Goal: Task Accomplishment & Management: Complete application form

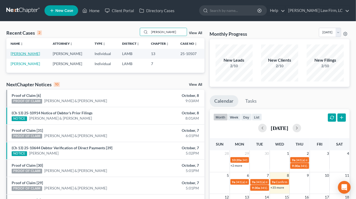
type input "leblanc"
click at [26, 54] on link "[PERSON_NAME]" at bounding box center [25, 53] width 29 height 5
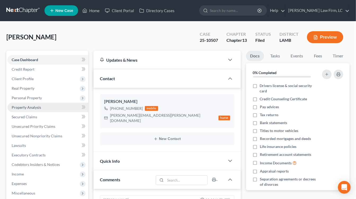
click at [38, 109] on span "Property Analysis" at bounding box center [26, 107] width 29 height 5
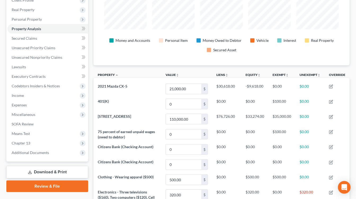
scroll to position [40, 0]
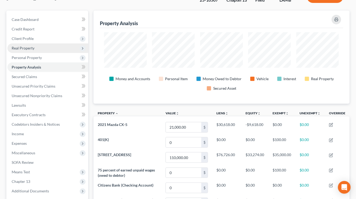
click at [36, 52] on ul "Case Dashboard Payments Invoices Payments Payments Credit Report Client Profile" at bounding box center [47, 105] width 81 height 181
click at [37, 52] on span "Real Property" at bounding box center [47, 48] width 81 height 10
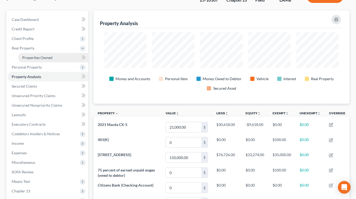
click at [37, 56] on span "Properties Owned" at bounding box center [37, 57] width 30 height 5
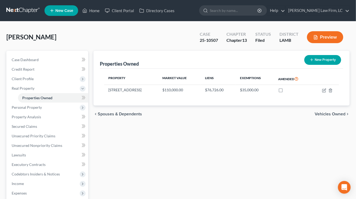
scroll to position [27, 0]
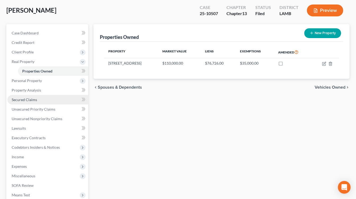
click at [67, 95] on link "Secured Claims" at bounding box center [47, 100] width 81 height 10
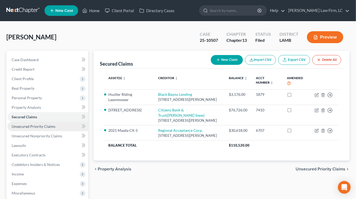
click at [40, 130] on link "Unsecured Priority Claims" at bounding box center [47, 127] width 81 height 10
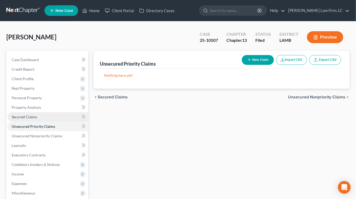
click at [41, 117] on link "Secured Claims" at bounding box center [47, 117] width 81 height 10
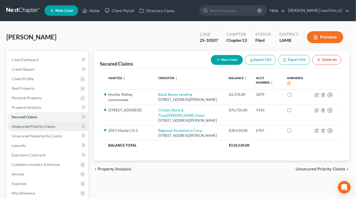
click at [48, 129] on link "Unsecured Priority Claims" at bounding box center [47, 127] width 81 height 10
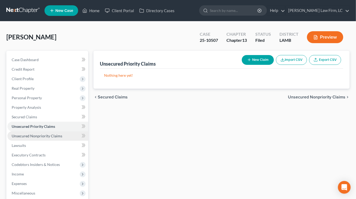
click at [53, 133] on link "Unsecured Nonpriority Claims" at bounding box center [47, 136] width 81 height 10
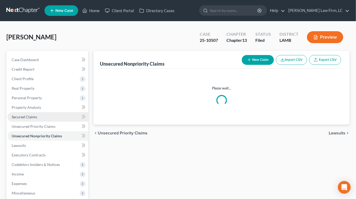
click at [53, 117] on link "Secured Claims" at bounding box center [47, 117] width 81 height 10
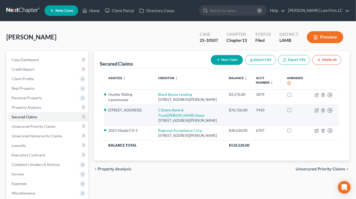
click at [185, 118] on div "2925 S. Sherwood Forest Blvd., Baton Rouge, LA 70816" at bounding box center [189, 120] width 62 height 5
click at [185, 114] on link "Citizens Bank & Trust (Butler Snow)" at bounding box center [181, 113] width 46 height 10
select select "19"
select select "0"
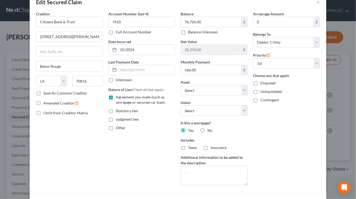
scroll to position [65, 0]
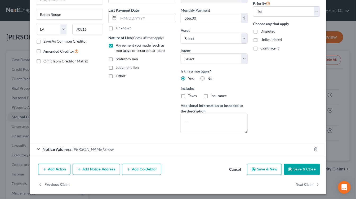
click at [230, 170] on button "Cancel" at bounding box center [235, 170] width 20 height 11
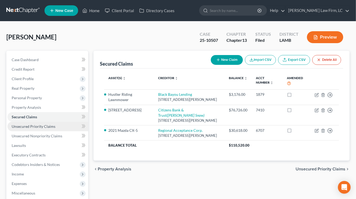
click at [21, 127] on span "Unsecured Priority Claims" at bounding box center [34, 126] width 44 height 5
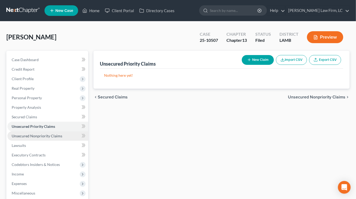
click at [33, 140] on link "Unsecured Nonpriority Claims" at bounding box center [47, 136] width 81 height 10
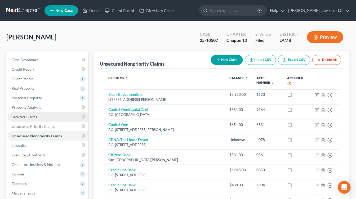
click at [37, 114] on link "Secured Claims" at bounding box center [47, 117] width 81 height 10
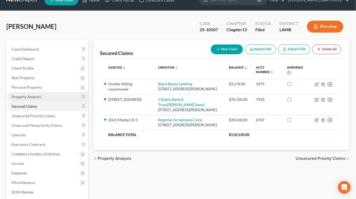
scroll to position [11, 0]
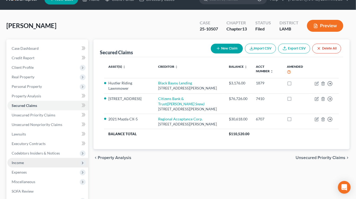
click at [46, 159] on span "Income" at bounding box center [47, 163] width 81 height 10
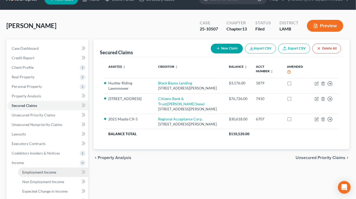
click at [46, 170] on span "Employment Income" at bounding box center [39, 172] width 34 height 5
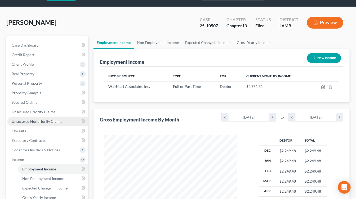
scroll to position [94, 143]
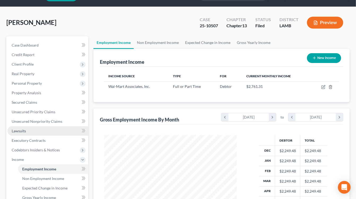
click at [44, 133] on link "Lawsuits" at bounding box center [47, 131] width 81 height 10
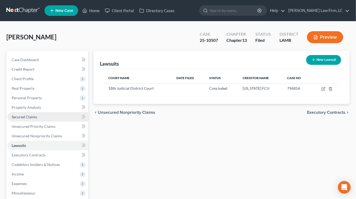
click at [44, 114] on link "Secured Claims" at bounding box center [47, 117] width 81 height 10
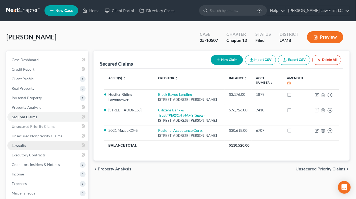
click at [44, 142] on link "Lawsuits" at bounding box center [47, 146] width 81 height 10
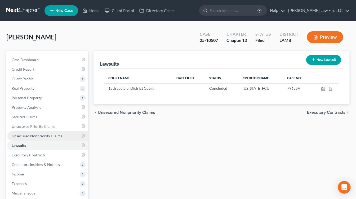
click at [46, 140] on link "Unsecured Nonpriority Claims" at bounding box center [47, 136] width 81 height 10
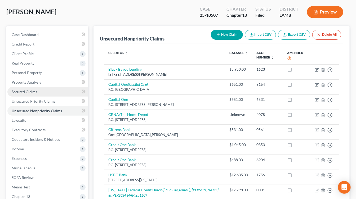
click at [53, 93] on link "Secured Claims" at bounding box center [47, 92] width 81 height 10
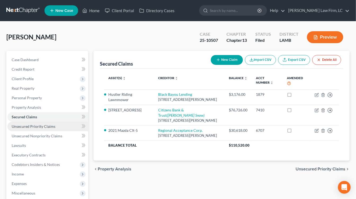
click at [36, 129] on link "Unsecured Priority Claims" at bounding box center [47, 127] width 81 height 10
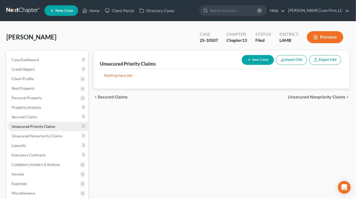
click at [37, 130] on link "Unsecured Priority Claims" at bounding box center [47, 127] width 81 height 10
click at [38, 138] on link "Unsecured Nonpriority Claims" at bounding box center [47, 136] width 81 height 10
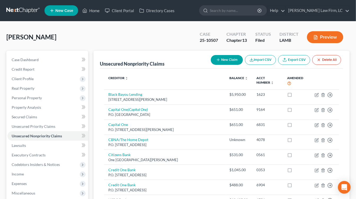
click at [41, 149] on link "Lawsuits" at bounding box center [47, 146] width 81 height 10
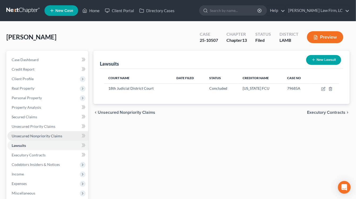
click at [41, 134] on span "Unsecured Nonpriority Claims" at bounding box center [37, 136] width 51 height 5
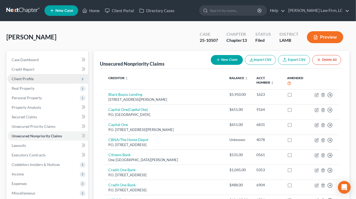
click at [28, 77] on span "Client Profile" at bounding box center [23, 79] width 22 height 5
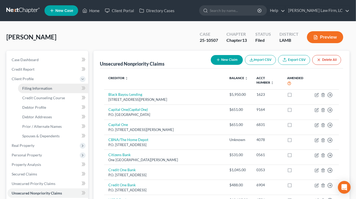
click at [30, 91] on link "Filing Information" at bounding box center [53, 89] width 70 height 10
select select "1"
select select "0"
select select "3"
select select "19"
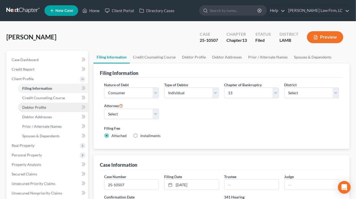
click at [41, 109] on span "Debtor Profile" at bounding box center [34, 107] width 24 height 5
select select "3"
select select "0"
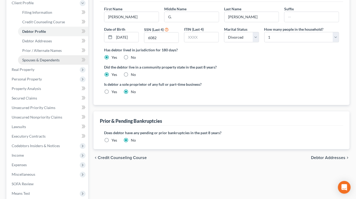
click at [51, 55] on link "Spouses & Dependents" at bounding box center [53, 60] width 70 height 10
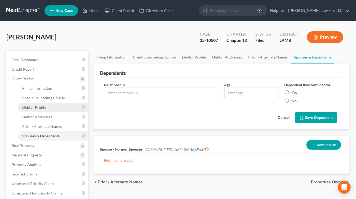
click at [37, 107] on span "Debtor Profile" at bounding box center [34, 107] width 24 height 5
select select "3"
select select "0"
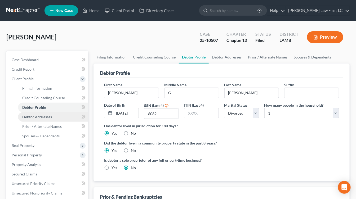
click at [41, 117] on span "Debtor Addresses" at bounding box center [37, 117] width 30 height 5
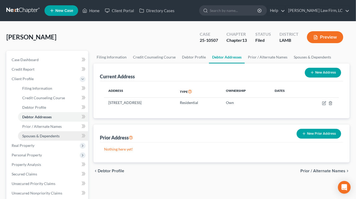
click at [42, 131] on link "Spouses & Dependents" at bounding box center [53, 136] width 70 height 10
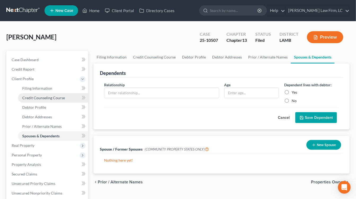
click at [45, 94] on link "Credit Counseling Course" at bounding box center [53, 98] width 70 height 10
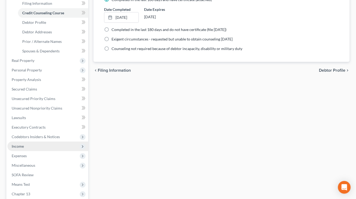
click at [40, 148] on span "Income" at bounding box center [47, 147] width 81 height 10
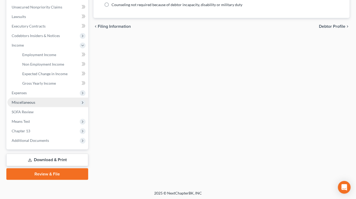
click at [40, 106] on span "Miscellaneous" at bounding box center [47, 103] width 81 height 10
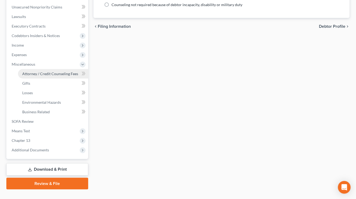
click at [43, 76] on link "Attorney / Credit Counseling Fees" at bounding box center [53, 74] width 70 height 10
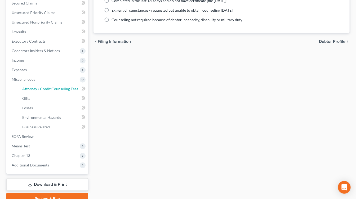
select select "1"
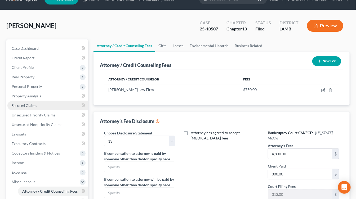
click at [31, 105] on span "Secured Claims" at bounding box center [24, 105] width 25 height 5
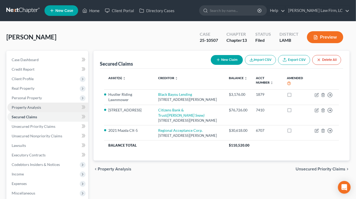
click at [41, 106] on link "Property Analysis" at bounding box center [47, 108] width 81 height 10
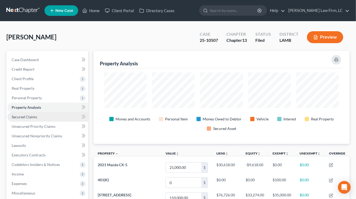
click at [40, 116] on link "Secured Claims" at bounding box center [47, 117] width 81 height 10
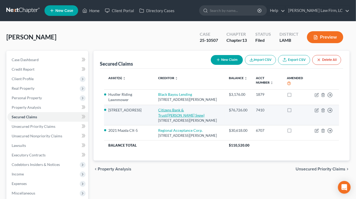
click at [166, 116] on link "Citizens Bank & Trust (Butler Snow)" at bounding box center [181, 113] width 46 height 10
select select "19"
select select "15"
select select "0"
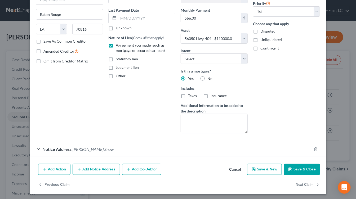
click at [234, 174] on div "Add Action Add Notice Address Add Co-Debtor Cancel Save & New Save & Close" at bounding box center [178, 170] width 297 height 17
click at [235, 171] on button "Cancel" at bounding box center [235, 170] width 20 height 11
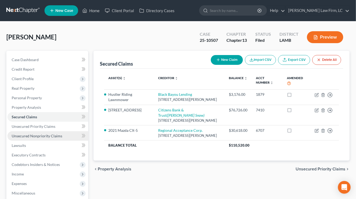
click at [41, 139] on link "Unsecured Nonpriority Claims" at bounding box center [47, 136] width 81 height 10
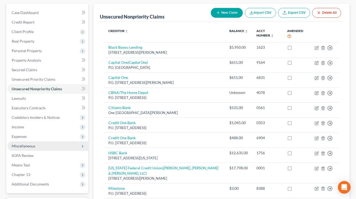
click at [47, 149] on span "Miscellaneous" at bounding box center [47, 146] width 81 height 10
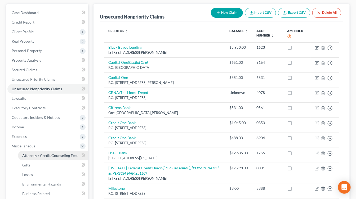
click at [48, 152] on link "Attorney / Credit Counseling Fees" at bounding box center [53, 156] width 70 height 10
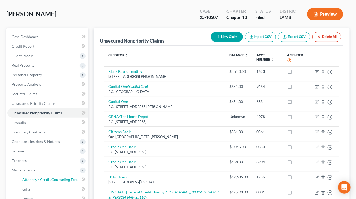
select select "1"
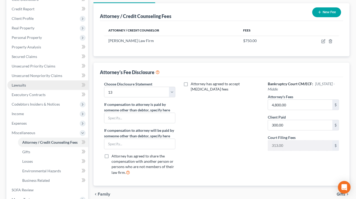
click at [30, 85] on link "Lawsuits" at bounding box center [47, 86] width 81 height 10
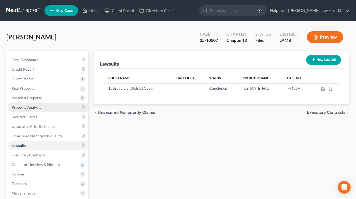
click at [48, 111] on link "Property Analysis" at bounding box center [47, 108] width 81 height 10
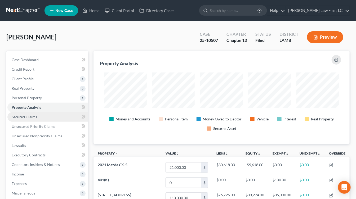
click at [32, 112] on link "Secured Claims" at bounding box center [47, 117] width 81 height 10
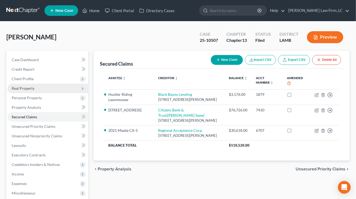
click at [30, 88] on span "Real Property" at bounding box center [23, 88] width 23 height 5
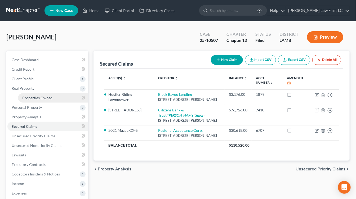
click at [45, 99] on span "Properties Owned" at bounding box center [37, 98] width 30 height 5
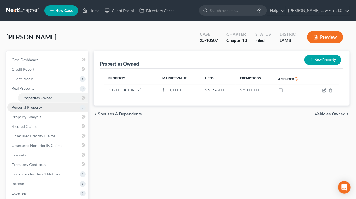
click at [40, 110] on span "Personal Property" at bounding box center [47, 108] width 81 height 10
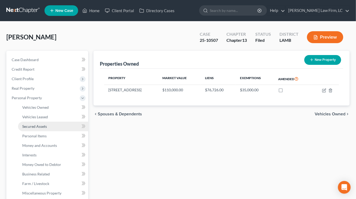
click at [52, 130] on link "Secured Assets" at bounding box center [53, 127] width 70 height 10
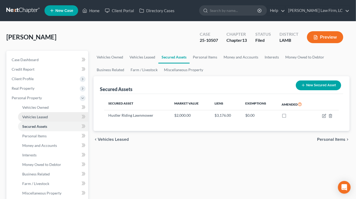
click at [46, 116] on span "Vehicles Leased" at bounding box center [35, 117] width 26 height 5
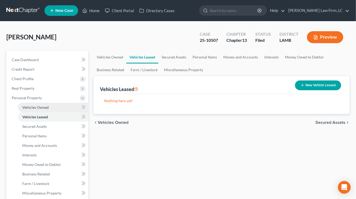
click at [46, 110] on link "Vehicles Owned" at bounding box center [53, 108] width 70 height 10
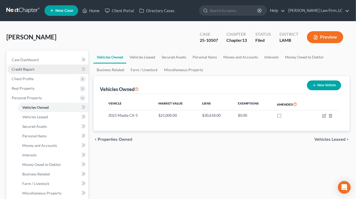
click at [37, 68] on link "Credit Report" at bounding box center [47, 70] width 81 height 10
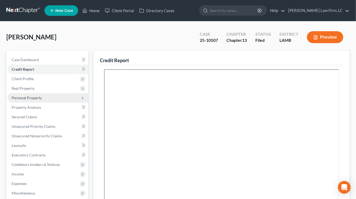
click at [24, 96] on span "Personal Property" at bounding box center [27, 98] width 30 height 5
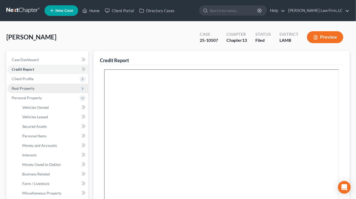
click at [24, 90] on span "Real Property" at bounding box center [23, 88] width 23 height 5
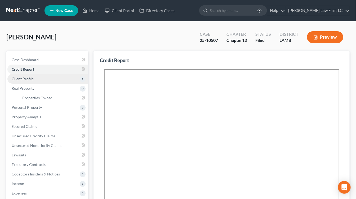
click at [24, 78] on span "Client Profile" at bounding box center [23, 79] width 22 height 5
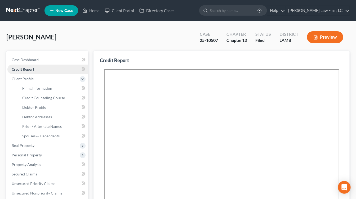
click at [23, 71] on span "Credit Report" at bounding box center [23, 69] width 23 height 5
click at [28, 96] on span "Credit Counseling Course" at bounding box center [43, 98] width 43 height 5
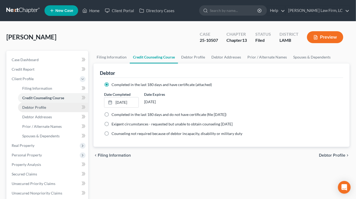
click at [33, 111] on link "Debtor Profile" at bounding box center [53, 108] width 70 height 10
select select "3"
select select "0"
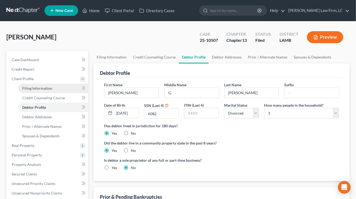
click at [42, 88] on span "Filing Information" at bounding box center [37, 88] width 30 height 5
select select "1"
select select "0"
select select "3"
select select "35"
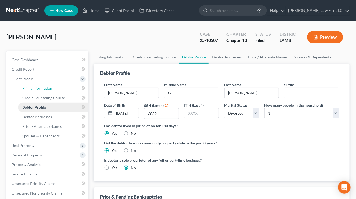
select select "0"
select select "19"
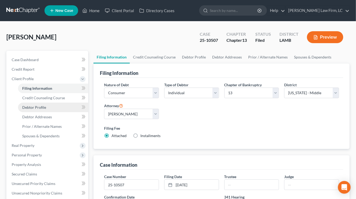
click at [50, 106] on link "Debtor Profile" at bounding box center [53, 108] width 70 height 10
select select "3"
select select "0"
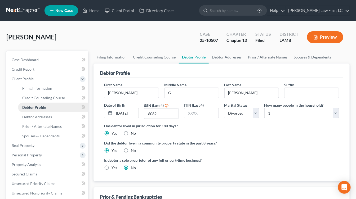
click at [50, 108] on link "Debtor Profile" at bounding box center [53, 108] width 70 height 10
click at [50, 115] on span "Debtor Addresses" at bounding box center [37, 117] width 30 height 5
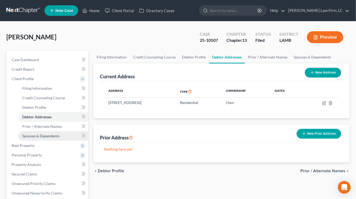
click at [50, 132] on link "Spouses & Dependents" at bounding box center [53, 136] width 70 height 10
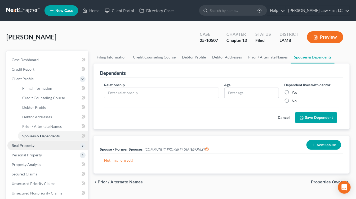
click at [55, 149] on span "Real Property" at bounding box center [47, 146] width 81 height 10
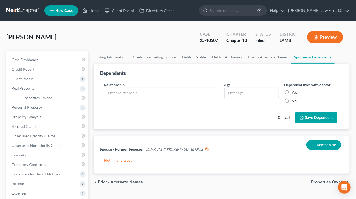
click at [49, 92] on ul "Case Dashboard Payments Invoices Payments Payments Credit Report Client Profile" at bounding box center [47, 150] width 81 height 191
click at [55, 101] on link "Properties Owned" at bounding box center [53, 98] width 70 height 10
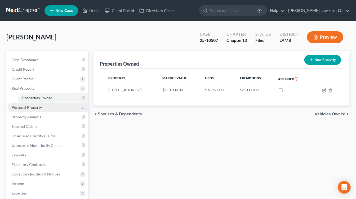
click at [54, 107] on span "Personal Property" at bounding box center [47, 108] width 81 height 10
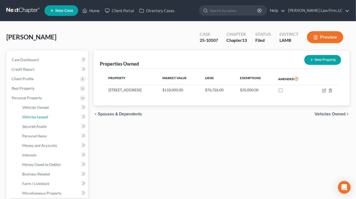
click at [54, 122] on link "Vehicles Leased" at bounding box center [53, 117] width 70 height 10
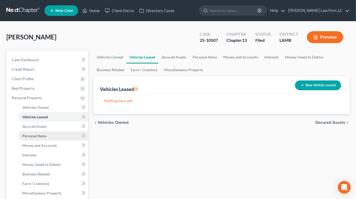
click at [54, 139] on link "Personal Items" at bounding box center [53, 136] width 70 height 10
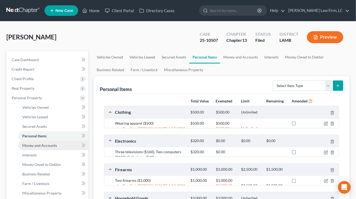
click at [54, 146] on span "Money and Accounts" at bounding box center [39, 145] width 35 height 5
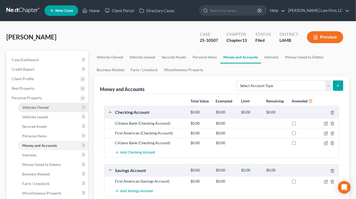
click at [54, 107] on link "Vehicles Owned" at bounding box center [53, 108] width 70 height 10
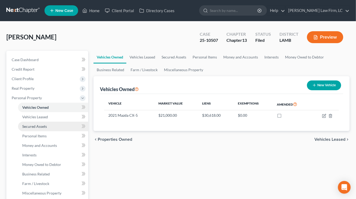
click at [53, 130] on link "Secured Assets" at bounding box center [53, 127] width 70 height 10
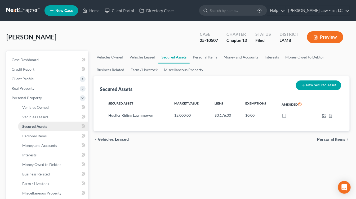
click at [53, 130] on link "Secured Assets" at bounding box center [53, 127] width 70 height 10
click at [53, 134] on link "Personal Items" at bounding box center [53, 136] width 70 height 10
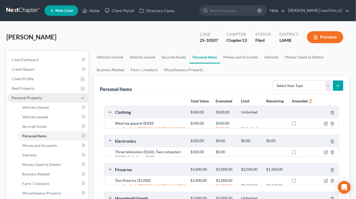
click at [53, 97] on span "Personal Property" at bounding box center [47, 98] width 81 height 10
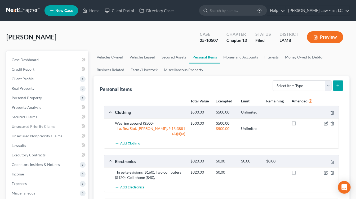
click at [53, 108] on ul "Case Dashboard Payments Invoices Payments Payments Credit Report Client Profile" at bounding box center [47, 145] width 81 height 181
click at [50, 111] on link "Property Analysis" at bounding box center [47, 108] width 81 height 10
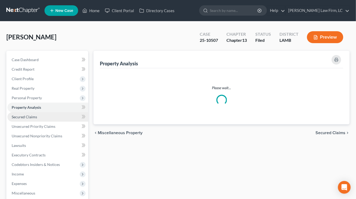
click at [50, 118] on link "Secured Claims" at bounding box center [47, 117] width 81 height 10
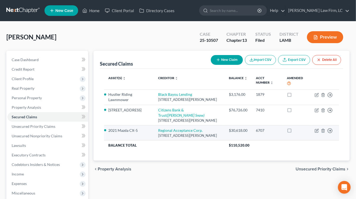
scroll to position [6, 0]
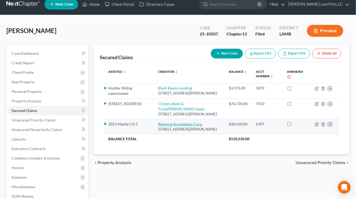
click at [178, 126] on link "Regional Acceptance Corp." at bounding box center [180, 124] width 45 height 5
select select "45"
select select "7"
select select "0"
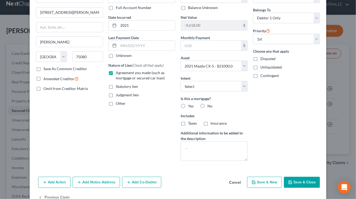
scroll to position [38, 0]
click at [231, 183] on button "Cancel" at bounding box center [235, 182] width 20 height 11
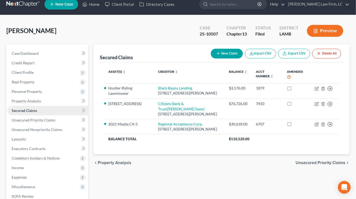
scroll to position [0, 0]
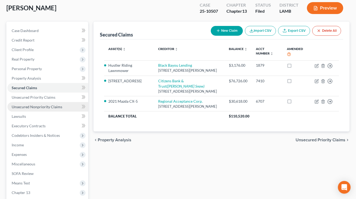
click at [51, 103] on link "Unsecured Nonpriority Claims" at bounding box center [47, 107] width 81 height 10
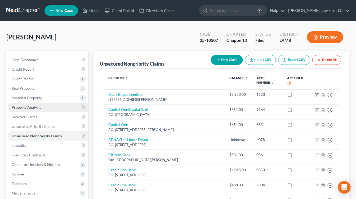
click at [51, 102] on ul "Case Dashboard Payments Invoices Payments Payments Credit Report Client Profile" at bounding box center [47, 145] width 81 height 181
click at [49, 131] on link "Unsecured Nonpriority Claims" at bounding box center [47, 136] width 81 height 10
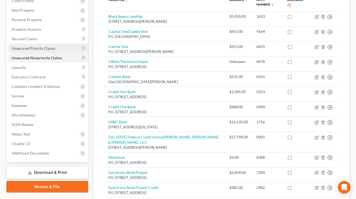
scroll to position [76, 0]
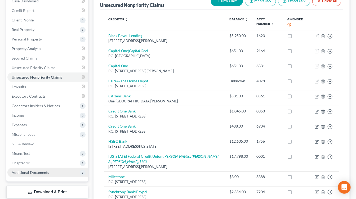
click at [56, 172] on span "Additional Documents" at bounding box center [47, 173] width 81 height 10
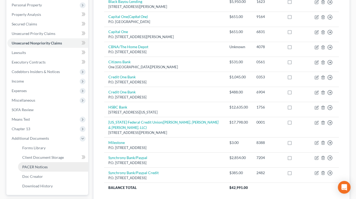
click at [59, 169] on link "PACER Notices" at bounding box center [53, 167] width 70 height 10
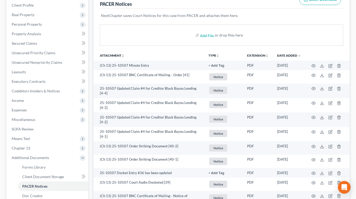
scroll to position [73, 0]
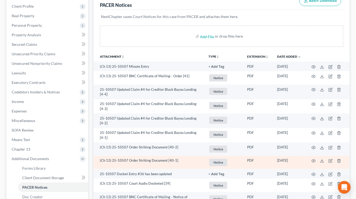
click at [315, 164] on td at bounding box center [327, 163] width 45 height 14
click at [315, 162] on icon "button" at bounding box center [314, 161] width 4 height 4
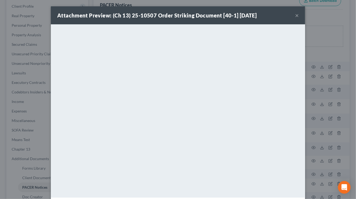
click at [343, 122] on div "Attachment Preview: (Ch 13) 25-10507 Order Striking Document [40-1] 09/11/2025 …" at bounding box center [178, 99] width 356 height 199
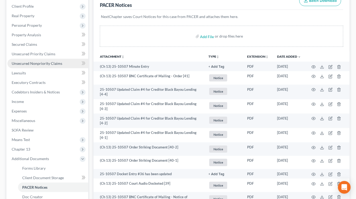
click at [37, 59] on link "Unsecured Nonpriority Claims" at bounding box center [47, 64] width 81 height 10
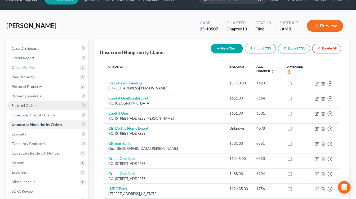
click at [50, 58] on ul "Case Dashboard Payments Invoices Payments Payments Credit Report Client Profile" at bounding box center [47, 134] width 81 height 181
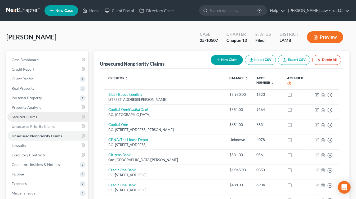
click at [46, 116] on link "Secured Claims" at bounding box center [47, 117] width 81 height 10
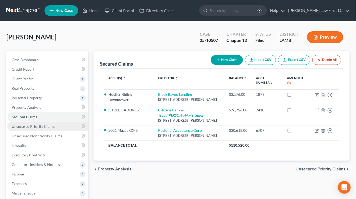
click at [46, 125] on span "Unsecured Priority Claims" at bounding box center [34, 126] width 44 height 5
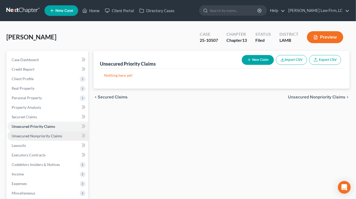
click at [46, 134] on span "Unsecured Nonpriority Claims" at bounding box center [37, 136] width 51 height 5
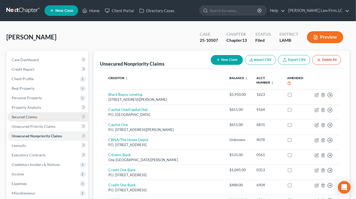
click at [46, 114] on link "Secured Claims" at bounding box center [47, 117] width 81 height 10
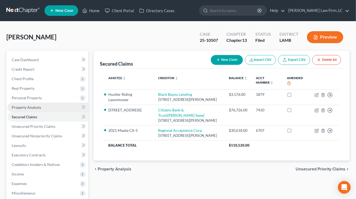
click at [54, 108] on link "Property Analysis" at bounding box center [47, 108] width 81 height 10
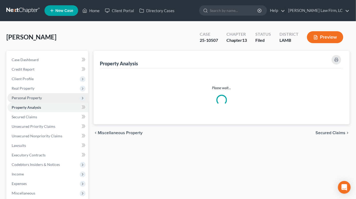
click at [58, 101] on span "Personal Property" at bounding box center [47, 98] width 81 height 10
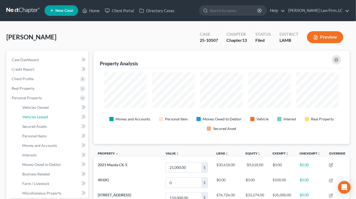
scroll to position [93, 256]
click at [55, 119] on link "Vehicles Leased" at bounding box center [53, 117] width 70 height 10
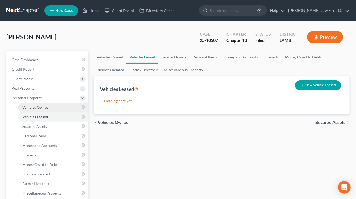
click at [55, 110] on link "Vehicles Owned" at bounding box center [53, 108] width 70 height 10
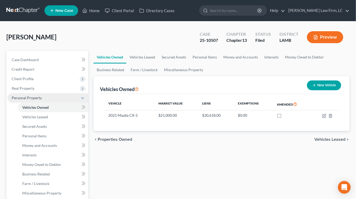
click at [63, 99] on span "Personal Property" at bounding box center [47, 98] width 81 height 10
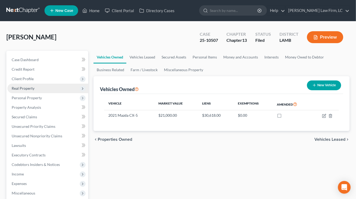
click at [60, 90] on span "Real Property" at bounding box center [47, 89] width 81 height 10
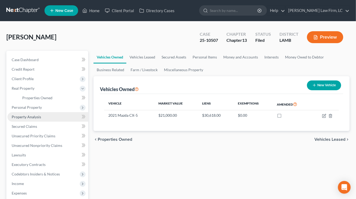
click at [60, 114] on link "Property Analysis" at bounding box center [47, 117] width 81 height 10
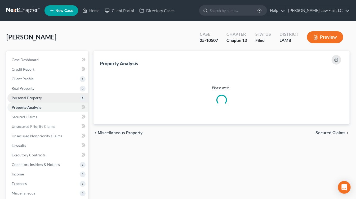
click at [60, 101] on ul "Case Dashboard Payments Invoices Payments Payments Credit Report Client Profile" at bounding box center [47, 145] width 81 height 181
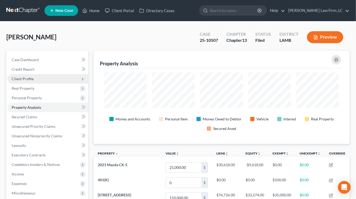
click at [53, 79] on span "Client Profile" at bounding box center [47, 79] width 81 height 10
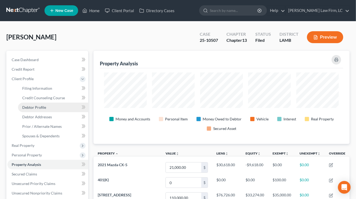
click at [51, 108] on link "Debtor Profile" at bounding box center [53, 108] width 70 height 10
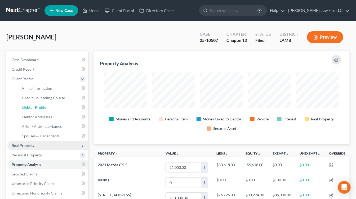
select select "3"
select select "0"
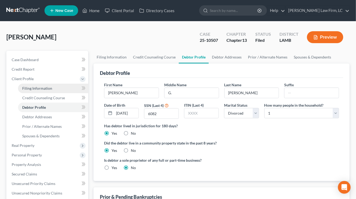
click at [50, 89] on span "Filing Information" at bounding box center [37, 88] width 30 height 5
select select "1"
select select "0"
select select "3"
select select "35"
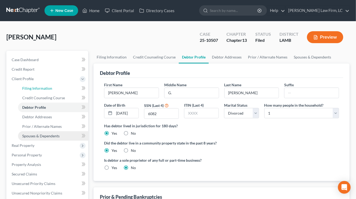
select select "0"
select select "19"
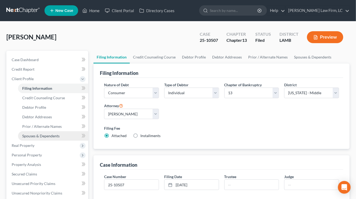
click at [50, 139] on link "Spouses & Dependents" at bounding box center [53, 136] width 70 height 10
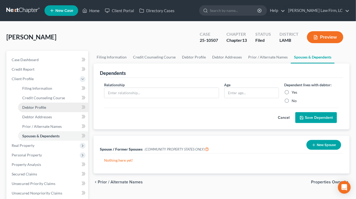
click at [50, 110] on link "Debtor Profile" at bounding box center [53, 108] width 70 height 10
select select "3"
select select "0"
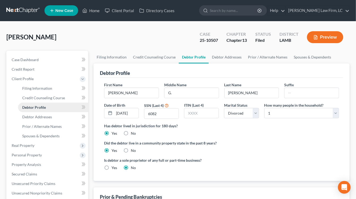
click at [51, 105] on link "Debtor Profile" at bounding box center [53, 108] width 70 height 10
click at [54, 100] on span "Credit Counseling Course" at bounding box center [43, 98] width 43 height 5
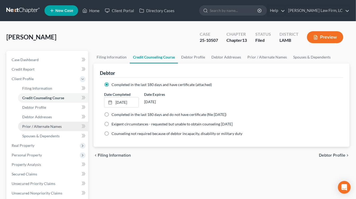
click at [49, 127] on span "Prior / Alternate Names" at bounding box center [41, 126] width 39 height 5
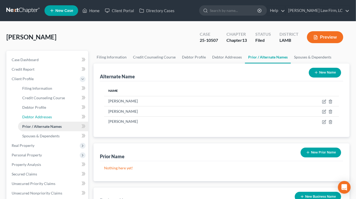
drag, startPoint x: 51, startPoint y: 115, endPoint x: 51, endPoint y: 130, distance: 15.4
click at [51, 115] on span "Debtor Addresses" at bounding box center [37, 117] width 30 height 5
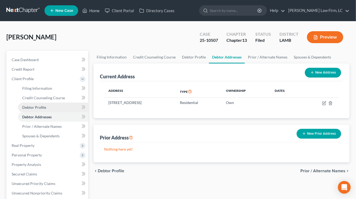
click at [46, 107] on link "Debtor Profile" at bounding box center [53, 108] width 70 height 10
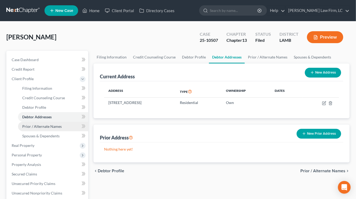
select select "3"
select select "0"
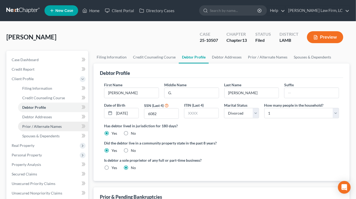
click at [46, 123] on link "Prior / Alternate Names" at bounding box center [53, 127] width 70 height 10
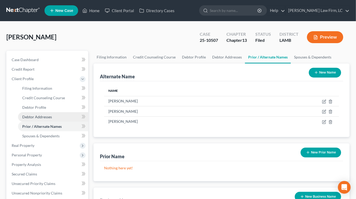
click at [46, 112] on link "Debtor Addresses" at bounding box center [53, 117] width 70 height 10
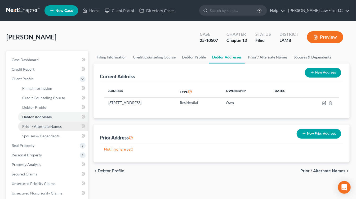
click at [47, 131] on link "Prior / Alternate Names" at bounding box center [53, 127] width 70 height 10
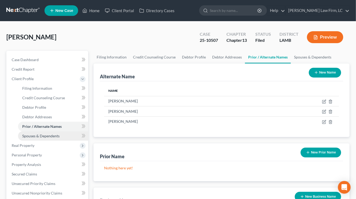
click at [47, 131] on link "Spouses & Dependents" at bounding box center [53, 136] width 70 height 10
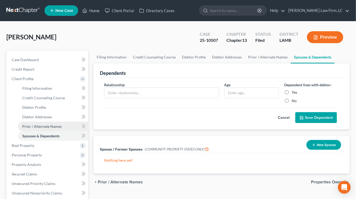
click at [55, 127] on span "Prior / Alternate Names" at bounding box center [41, 126] width 39 height 5
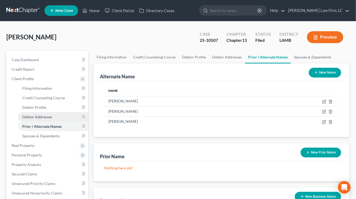
click at [55, 118] on link "Debtor Addresses" at bounding box center [53, 117] width 70 height 10
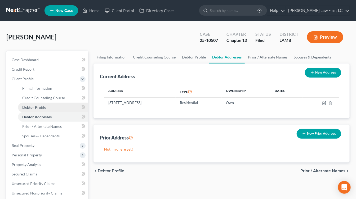
click at [53, 110] on link "Debtor Profile" at bounding box center [53, 108] width 70 height 10
select select "3"
select select "0"
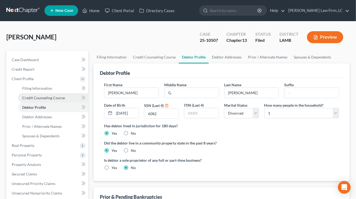
click at [55, 99] on span "Credit Counseling Course" at bounding box center [43, 98] width 43 height 5
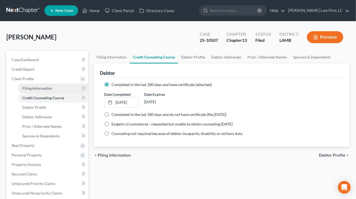
click at [54, 85] on link "Filing Information" at bounding box center [53, 89] width 70 height 10
select select "1"
select select "0"
select select "3"
select select "35"
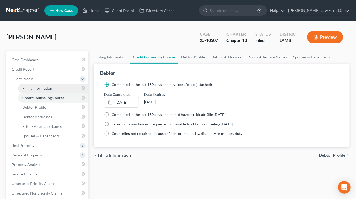
select select "0"
select select "19"
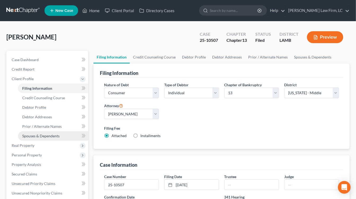
click at [52, 134] on span "Spouses & Dependents" at bounding box center [40, 136] width 37 height 5
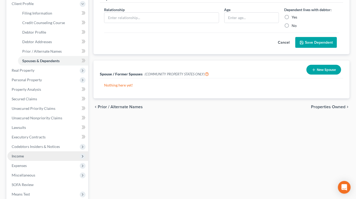
click at [41, 153] on span "Income" at bounding box center [47, 157] width 81 height 10
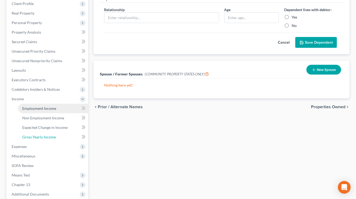
click at [41, 167] on ul "Case Dashboard Payments Invoices Payments Payments Credit Report Client Profile" at bounding box center [47, 89] width 81 height 219
click at [45, 110] on link "Employment Income" at bounding box center [53, 109] width 70 height 10
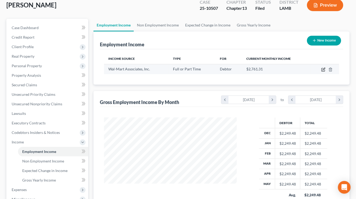
click at [322, 70] on icon "button" at bounding box center [323, 69] width 3 height 3
select select "0"
select select "2"
select select "0"
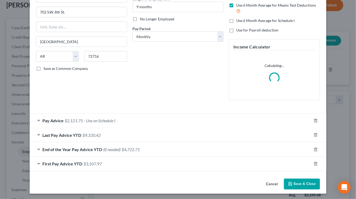
click at [179, 118] on div "Pay Advice $2,121.75 - Use on Schedule I" at bounding box center [171, 121] width 282 height 14
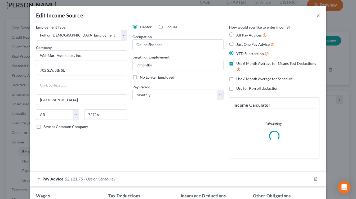
click at [318, 12] on button "×" at bounding box center [318, 15] width 4 height 6
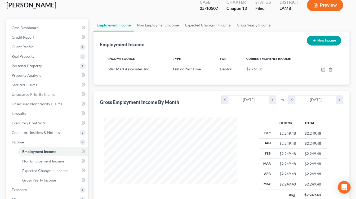
click at [326, 32] on div "Employment Income New Income" at bounding box center [221, 41] width 243 height 18
click at [331, 12] on div "Preview" at bounding box center [326, 6] width 47 height 16
click at [332, 4] on button "Preview" at bounding box center [325, 5] width 36 height 12
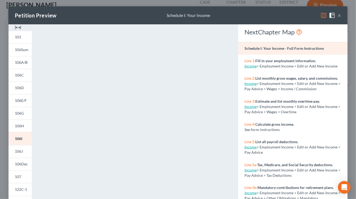
click at [341, 17] on button "×" at bounding box center [340, 15] width 4 height 6
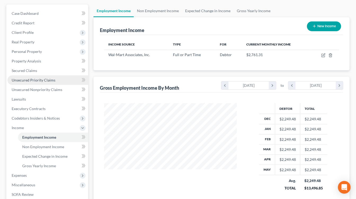
click at [60, 77] on link "Unsecured Priority Claims" at bounding box center [47, 81] width 81 height 10
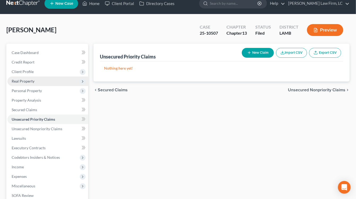
scroll to position [0, 0]
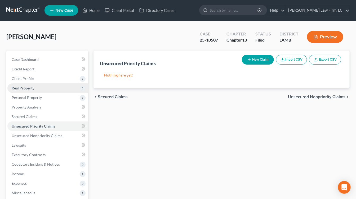
click at [59, 74] on span "Client Profile" at bounding box center [47, 79] width 81 height 10
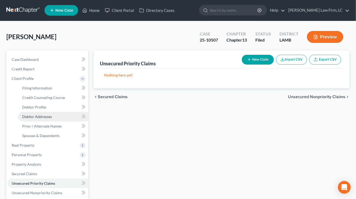
scroll to position [0, 0]
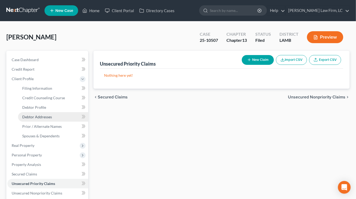
click at [47, 116] on span "Debtor Addresses" at bounding box center [37, 117] width 30 height 5
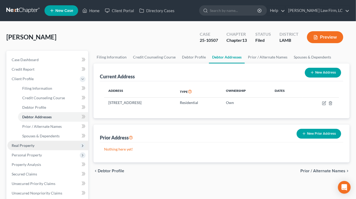
click at [47, 141] on span "Real Property" at bounding box center [47, 146] width 81 height 10
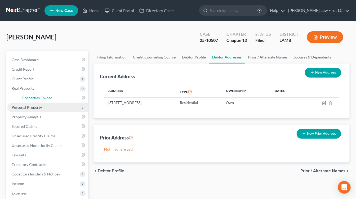
click at [47, 158] on ul "Case Dashboard Payments Invoices Payments Payments Credit Report Client Profile" at bounding box center [47, 150] width 81 height 191
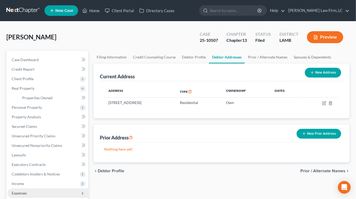
click at [47, 189] on span "Expenses" at bounding box center [47, 194] width 81 height 10
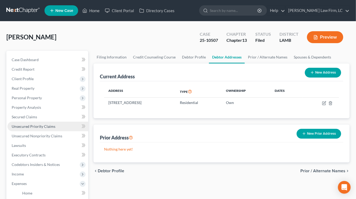
click at [44, 129] on link "Unsecured Priority Claims" at bounding box center [47, 127] width 81 height 10
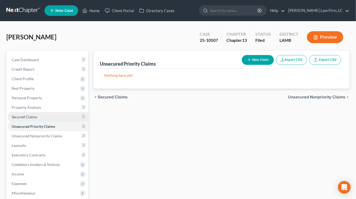
click at [47, 120] on link "Secured Claims" at bounding box center [47, 117] width 81 height 10
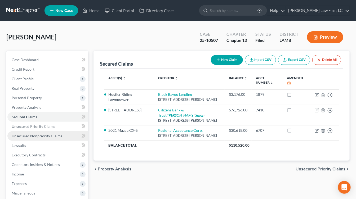
drag, startPoint x: 47, startPoint y: 139, endPoint x: 57, endPoint y: 138, distance: 9.6
click at [47, 139] on link "Unsecured Nonpriority Claims" at bounding box center [47, 136] width 81 height 10
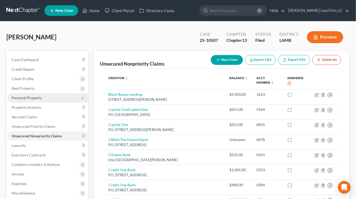
click at [39, 101] on span "Personal Property" at bounding box center [47, 98] width 81 height 10
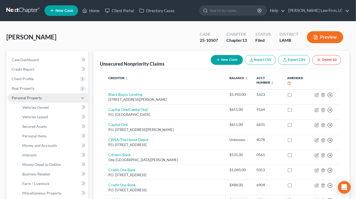
click at [45, 101] on span "Personal Property" at bounding box center [47, 98] width 81 height 10
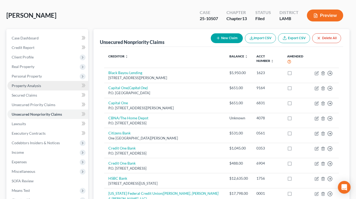
click at [48, 84] on link "Property Analysis" at bounding box center [47, 86] width 81 height 10
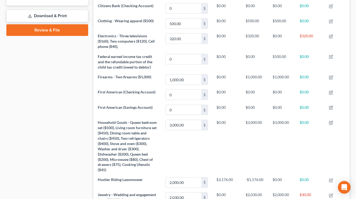
scroll to position [264827, 264664]
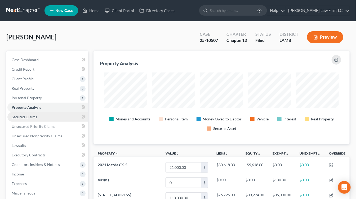
click at [51, 113] on link "Secured Claims" at bounding box center [47, 117] width 81 height 10
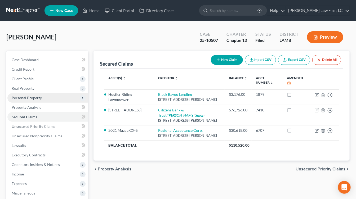
click at [42, 98] on span "Personal Property" at bounding box center [47, 98] width 81 height 10
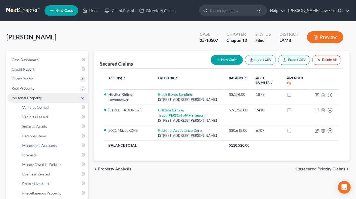
click at [44, 101] on span "Personal Property" at bounding box center [47, 98] width 81 height 10
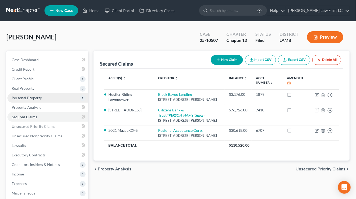
click at [44, 102] on span "Personal Property" at bounding box center [47, 98] width 81 height 10
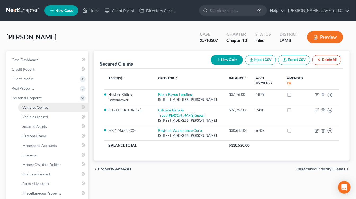
click at [41, 108] on span "Vehicles Owned" at bounding box center [35, 107] width 26 height 5
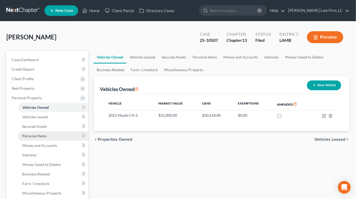
click at [38, 136] on span "Personal Items" at bounding box center [34, 136] width 24 height 5
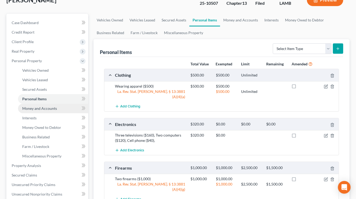
click at [50, 108] on span "Money and Accounts" at bounding box center [39, 108] width 35 height 5
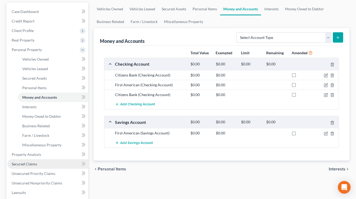
click at [39, 164] on link "Secured Claims" at bounding box center [47, 164] width 81 height 10
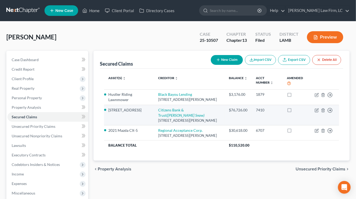
click at [174, 111] on td "Citizens Bank & Trust (Butler Snow) 2925 S. Sherwood Forest Blvd., Baton Rouge,…" at bounding box center [189, 115] width 70 height 20
click at [170, 115] on link "Citizens Bank & Trust (Butler Snow)" at bounding box center [181, 113] width 46 height 10
select select "19"
select select "15"
select select "0"
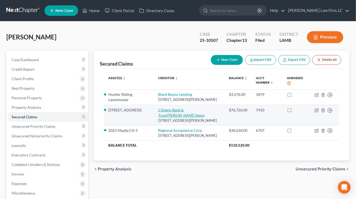
select select "0"
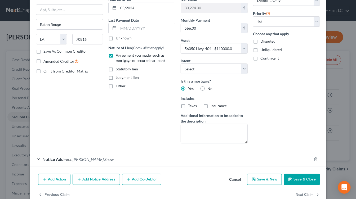
scroll to position [63, 0]
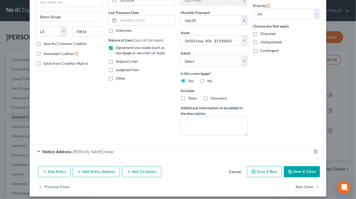
click at [231, 168] on button "Cancel" at bounding box center [235, 172] width 20 height 11
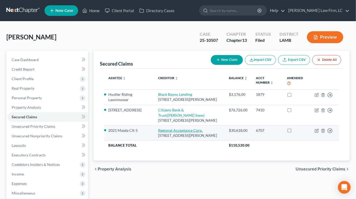
click at [175, 131] on td "Regional Acceptance Corp. 970 N. Coit Rd., Richardson, TX 75080" at bounding box center [189, 132] width 70 height 15
click at [175, 132] on link "Regional Acceptance Corp." at bounding box center [180, 130] width 45 height 5
select select "45"
select select "7"
select select "0"
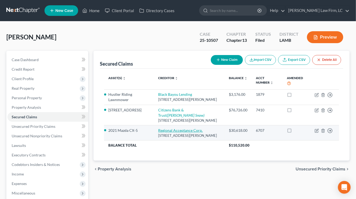
select select "0"
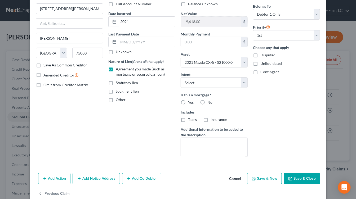
scroll to position [49, 0]
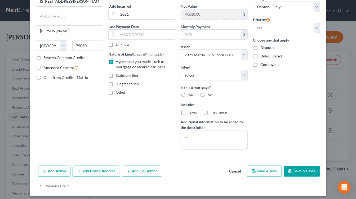
click at [238, 168] on button "Cancel" at bounding box center [235, 171] width 20 height 11
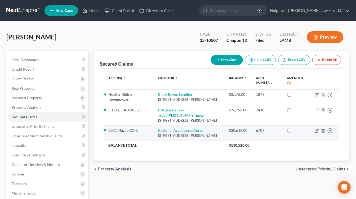
click at [187, 133] on link "Regional Acceptance Corp." at bounding box center [180, 130] width 45 height 5
select select "45"
select select "7"
select select "0"
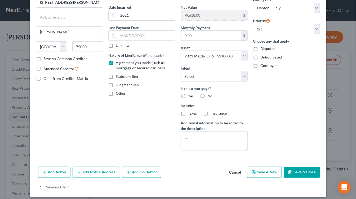
scroll to position [51, 0]
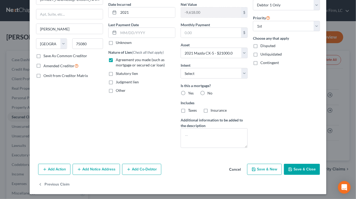
click at [240, 168] on button "Cancel" at bounding box center [235, 170] width 20 height 11
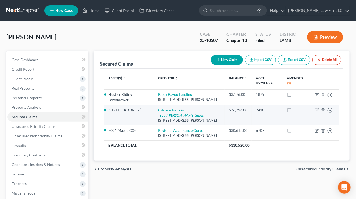
click at [185, 118] on div "2925 S. Sherwood Forest Blvd., Baton Rouge, LA 70816" at bounding box center [189, 120] width 62 height 5
click at [185, 115] on link "Citizens Bank & Trust (Butler Snow)" at bounding box center [181, 113] width 46 height 10
select select "19"
select select "15"
select select "0"
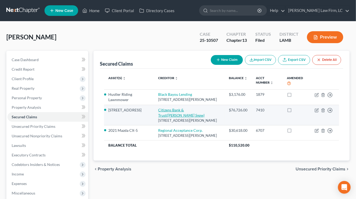
select select "0"
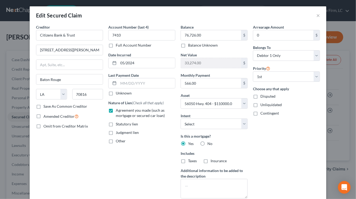
scroll to position [65, 0]
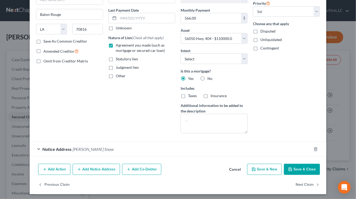
click at [237, 165] on button "Cancel" at bounding box center [235, 170] width 20 height 11
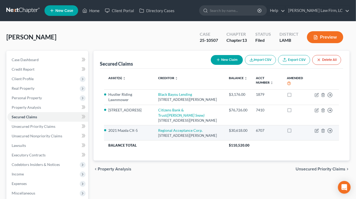
click at [161, 130] on td "Regional Acceptance Corp. 970 N. Coit Rd., Richardson, TX 75080" at bounding box center [189, 132] width 70 height 15
click at [162, 130] on td "Regional Acceptance Corp. 970 N. Coit Rd., Richardson, TX 75080" at bounding box center [189, 132] width 70 height 15
click at [162, 132] on link "Regional Acceptance Corp." at bounding box center [180, 130] width 45 height 5
select select "45"
select select "7"
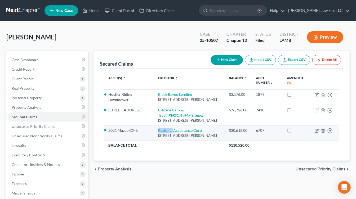
select select "0"
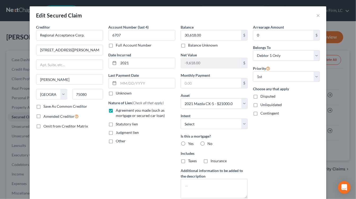
scroll to position [51, 0]
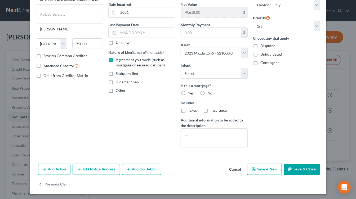
click at [239, 172] on button "Cancel" at bounding box center [235, 170] width 20 height 11
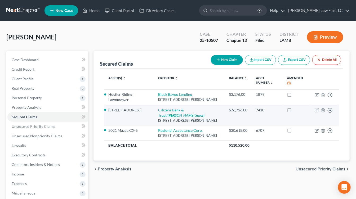
click at [167, 109] on td "Citizens Bank & Trust (Butler Snow) 2925 S. Sherwood Forest Blvd., Baton Rouge,…" at bounding box center [189, 115] width 70 height 20
click at [167, 112] on td "Citizens Bank & Trust (Butler Snow) 2925 S. Sherwood Forest Blvd., Baton Rouge,…" at bounding box center [189, 115] width 70 height 20
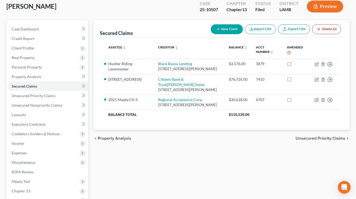
scroll to position [36, 0]
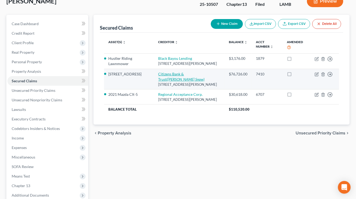
click at [200, 78] on icon "(Butler Snow)" at bounding box center [186, 79] width 38 height 5
select select "19"
select select "15"
select select "0"
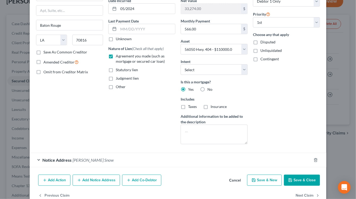
scroll to position [65, 0]
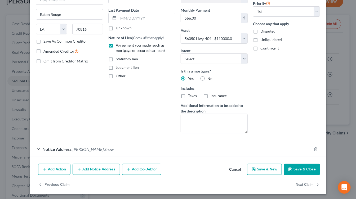
click at [235, 165] on button "Cancel" at bounding box center [235, 170] width 20 height 11
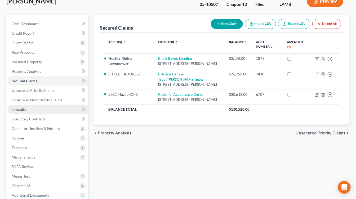
click at [55, 105] on link "Lawsuits" at bounding box center [47, 110] width 81 height 10
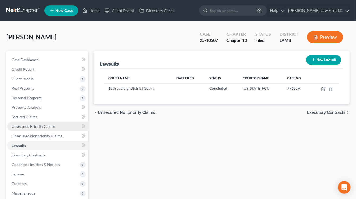
click at [59, 123] on link "Unsecured Priority Claims" at bounding box center [47, 127] width 81 height 10
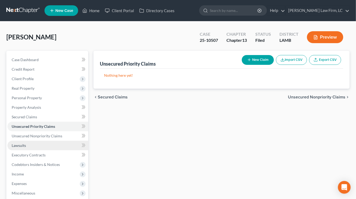
click at [59, 142] on link "Lawsuits" at bounding box center [47, 146] width 81 height 10
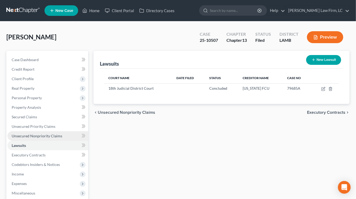
click at [60, 139] on link "Unsecured Nonpriority Claims" at bounding box center [47, 136] width 81 height 10
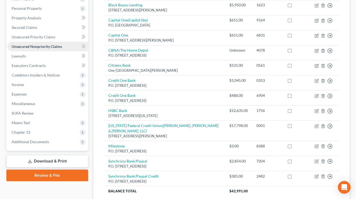
scroll to position [89, 0]
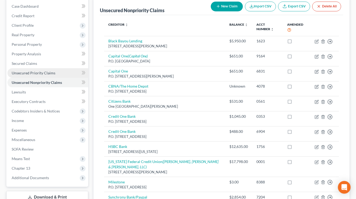
click at [31, 77] on link "Unsecured Priority Claims" at bounding box center [47, 73] width 81 height 10
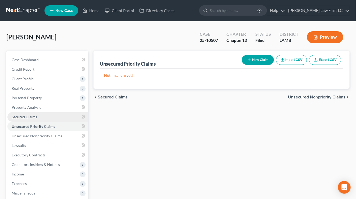
click at [32, 113] on link "Secured Claims" at bounding box center [47, 117] width 81 height 10
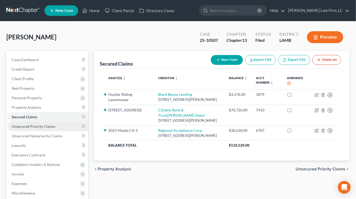
click at [34, 125] on span "Unsecured Priority Claims" at bounding box center [34, 126] width 44 height 5
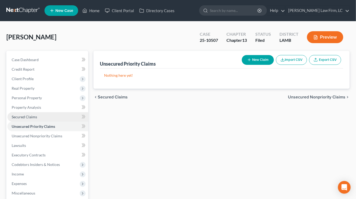
click at [44, 119] on link "Secured Claims" at bounding box center [47, 117] width 81 height 10
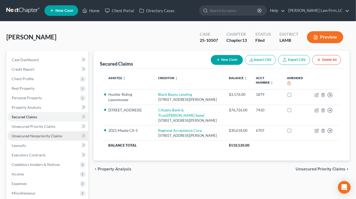
click at [45, 137] on span "Unsecured Nonpriority Claims" at bounding box center [37, 136] width 51 height 5
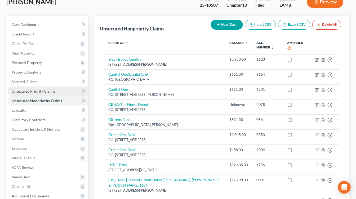
click at [55, 87] on link "Unsecured Priority Claims" at bounding box center [47, 92] width 81 height 10
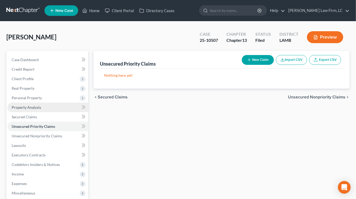
click at [51, 109] on link "Property Analysis" at bounding box center [47, 108] width 81 height 10
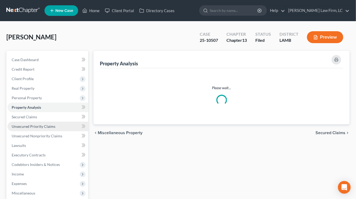
click at [50, 128] on span "Unsecured Priority Claims" at bounding box center [34, 126] width 44 height 5
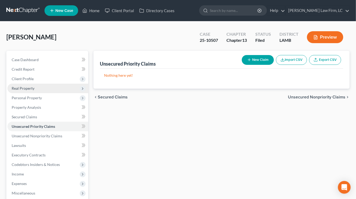
click at [64, 93] on span "Real Property" at bounding box center [47, 89] width 81 height 10
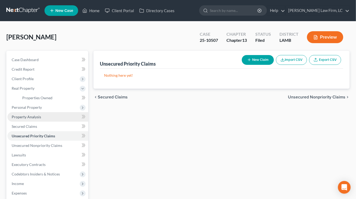
click at [62, 119] on link "Property Analysis" at bounding box center [47, 117] width 81 height 10
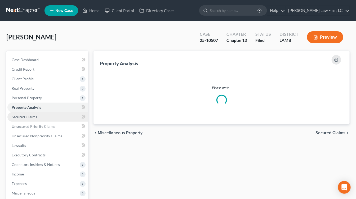
click at [60, 130] on ul "Case Dashboard Payments Invoices Payments Payments Credit Report Client Profile" at bounding box center [47, 145] width 81 height 181
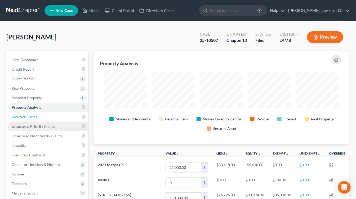
scroll to position [93, 256]
click at [60, 122] on link "Unsecured Priority Claims" at bounding box center [47, 127] width 81 height 10
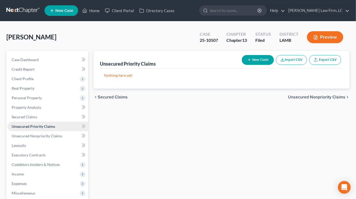
click at [60, 122] on link "Unsecured Priority Claims" at bounding box center [47, 127] width 81 height 10
click at [59, 121] on link "Secured Claims" at bounding box center [47, 117] width 81 height 10
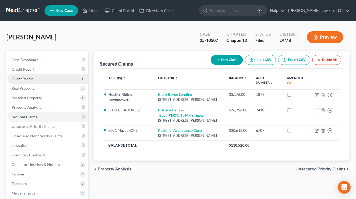
click at [48, 81] on span "Client Profile" at bounding box center [47, 79] width 81 height 10
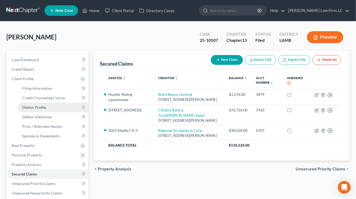
click at [49, 107] on link "Debtor Profile" at bounding box center [53, 108] width 70 height 10
select select "3"
select select "0"
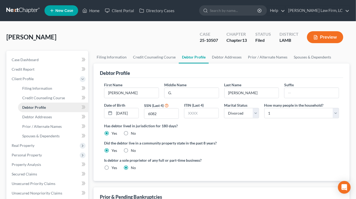
click at [47, 112] on link "Debtor Profile" at bounding box center [53, 108] width 70 height 10
click at [47, 125] on span "Prior / Alternate Names" at bounding box center [41, 126] width 39 height 5
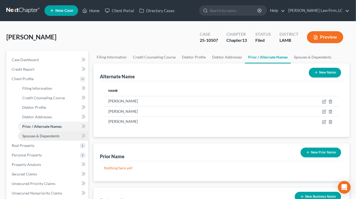
click at [44, 136] on span "Spouses & Dependents" at bounding box center [40, 136] width 37 height 5
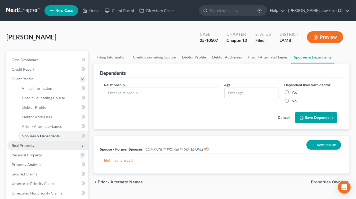
click at [44, 141] on span "Real Property" at bounding box center [47, 146] width 81 height 10
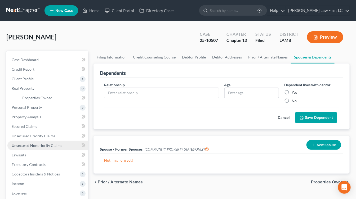
click at [44, 148] on link "Unsecured Nonpriority Claims" at bounding box center [47, 146] width 81 height 10
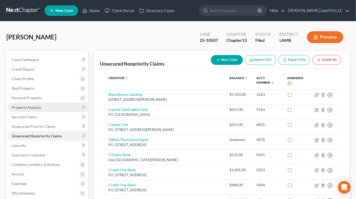
click at [40, 106] on link "Property Analysis" at bounding box center [47, 108] width 81 height 10
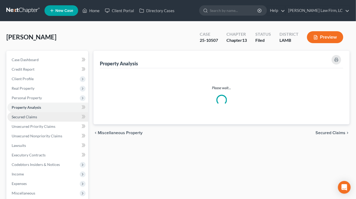
click at [38, 117] on link "Secured Claims" at bounding box center [47, 117] width 81 height 10
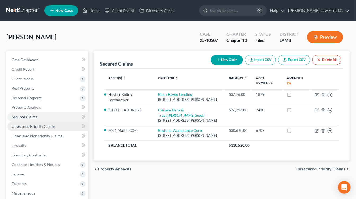
click at [39, 127] on span "Unsecured Priority Claims" at bounding box center [34, 126] width 44 height 5
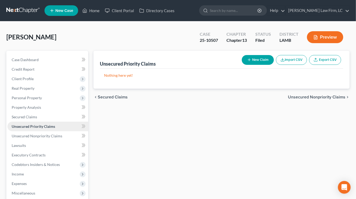
click at [39, 130] on link "Unsecured Priority Claims" at bounding box center [47, 127] width 81 height 10
click at [39, 133] on link "Unsecured Nonpriority Claims" at bounding box center [47, 136] width 81 height 10
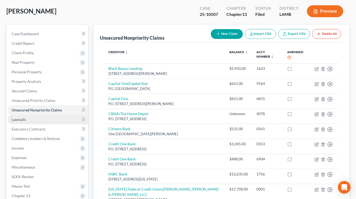
click at [28, 122] on link "Lawsuits" at bounding box center [47, 120] width 81 height 10
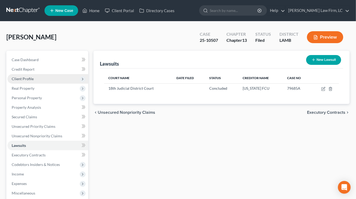
click at [51, 79] on span "Client Profile" at bounding box center [47, 79] width 81 height 10
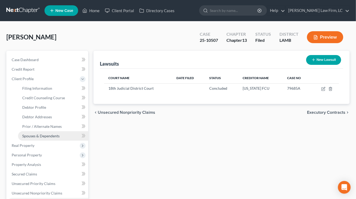
click at [56, 134] on span "Spouses & Dependents" at bounding box center [40, 136] width 37 height 5
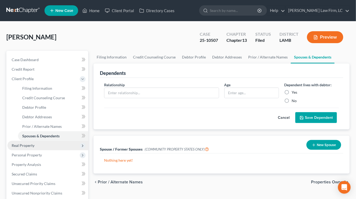
scroll to position [20, 0]
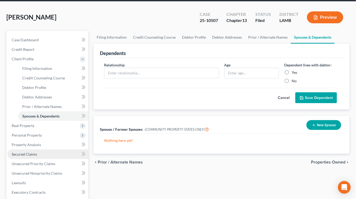
click at [27, 150] on link "Secured Claims" at bounding box center [47, 155] width 81 height 10
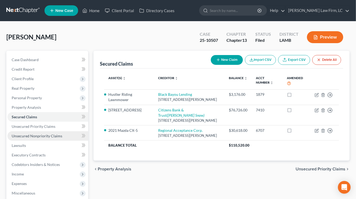
click at [55, 137] on span "Unsecured Nonpriority Claims" at bounding box center [37, 136] width 51 height 5
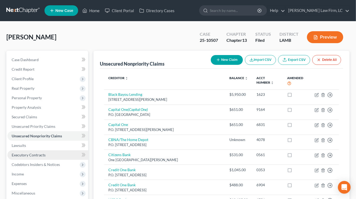
click at [49, 153] on link "Executory Contracts" at bounding box center [47, 155] width 81 height 10
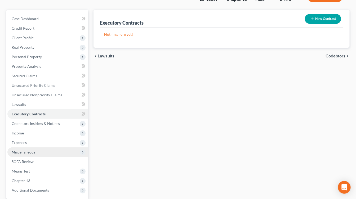
scroll to position [43, 0]
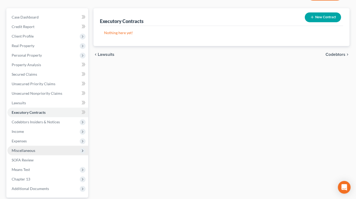
click at [34, 154] on span "Miscellaneous" at bounding box center [47, 151] width 81 height 10
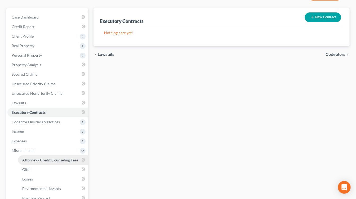
click at [34, 159] on span "Attorney / Credit Counseling Fees" at bounding box center [50, 160] width 56 height 5
select select "1"
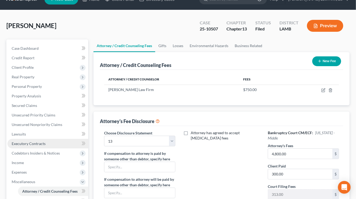
click at [41, 141] on span "Executory Contracts" at bounding box center [29, 143] width 34 height 5
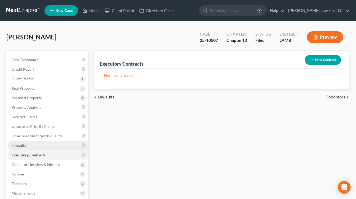
click at [39, 143] on link "Lawsuits" at bounding box center [47, 146] width 81 height 10
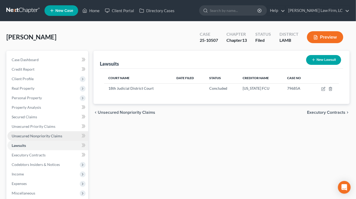
click at [39, 135] on span "Unsecured Nonpriority Claims" at bounding box center [37, 136] width 51 height 5
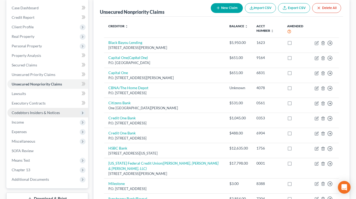
scroll to position [53, 0]
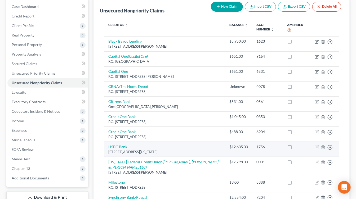
click at [116, 150] on div "11 W. 42nd St., New York, NY 10018" at bounding box center [164, 152] width 113 height 5
click at [117, 150] on div "11 W. 42nd St., New York, NY 10018" at bounding box center [164, 152] width 113 height 5
click at [116, 143] on td "HSBC Bank 11 W. 42nd St., New York, NY 10018" at bounding box center [164, 149] width 121 height 15
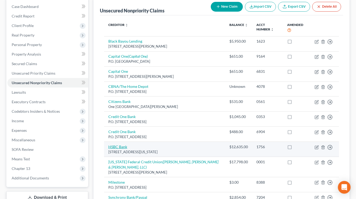
click at [116, 145] on link "HSBC Bank" at bounding box center [117, 147] width 19 height 5
select select "35"
select select "2"
select select "0"
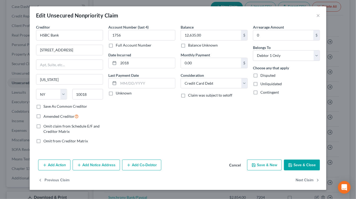
click at [232, 166] on button "Cancel" at bounding box center [235, 165] width 20 height 11
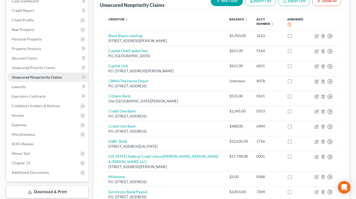
scroll to position [54, 0]
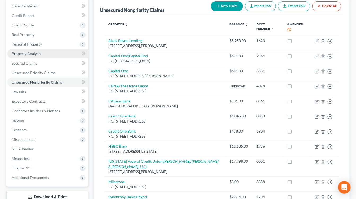
click at [28, 57] on link "Property Analysis" at bounding box center [47, 54] width 81 height 10
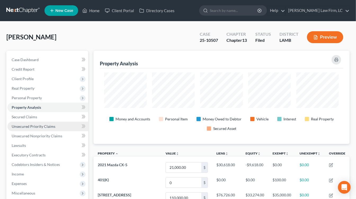
scroll to position [264827, 264664]
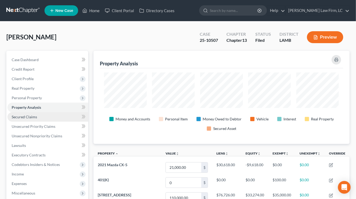
click at [33, 118] on span "Secured Claims" at bounding box center [24, 117] width 25 height 5
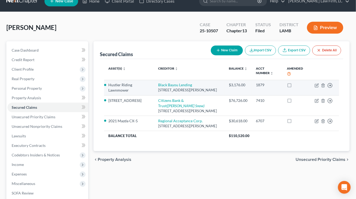
click at [178, 88] on div "13025 Hwy. 44 Ste. 105, Gonzales, LA 70737" at bounding box center [189, 90] width 62 height 5
click at [176, 88] on div "13025 Hwy. 44 Ste. 105, Gonzales, LA 70737" at bounding box center [189, 90] width 62 height 5
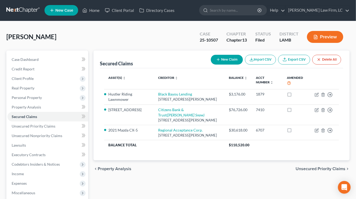
scroll to position [1, 0]
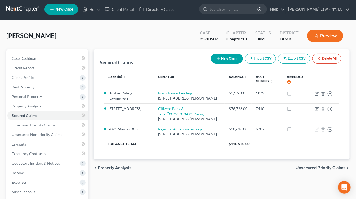
click at [31, 8] on link at bounding box center [23, 10] width 34 height 10
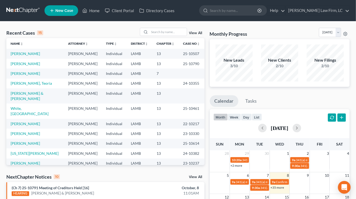
click at [153, 78] on td "7" at bounding box center [166, 74] width 26 height 10
click at [164, 119] on td "13" at bounding box center [166, 111] width 26 height 15
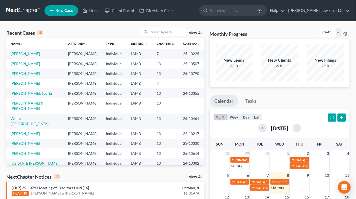
click at [30, 4] on nav "Home New Case Client Portal Directory Cases Dickson Law Firm, LC mdd@dicksonlaw…" at bounding box center [178, 10] width 356 height 21
click at [30, 8] on link at bounding box center [23, 11] width 34 height 10
click at [183, 45] on th "Case No unfold_more expand_more expand_less" at bounding box center [191, 43] width 25 height 11
click at [26, 9] on link at bounding box center [23, 11] width 34 height 10
click at [25, 9] on link at bounding box center [23, 11] width 34 height 10
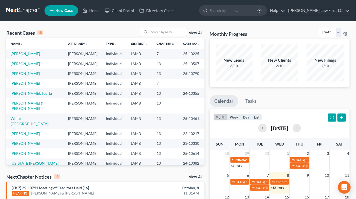
click at [28, 5] on nav "Home New Case Client Portal Directory Cases Dickson Law Firm, LC mdd@dicksonlaw…" at bounding box center [178, 10] width 356 height 21
click at [27, 8] on link at bounding box center [23, 11] width 34 height 10
drag, startPoint x: 100, startPoint y: 32, endPoint x: 94, endPoint y: 92, distance: 59.7
click at [94, 92] on div "Home New Case Client Portal Directory Cases [PERSON_NAME] Law Firm, [GEOGRAPHIC…" at bounding box center [178, 190] width 356 height 381
click at [94, 78] on td "[PERSON_NAME]" at bounding box center [83, 74] width 38 height 10
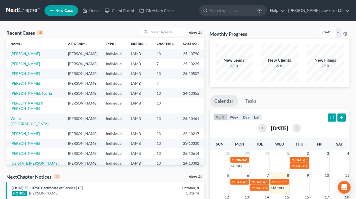
click at [34, 7] on link at bounding box center [23, 11] width 34 height 10
click at [36, 10] on link at bounding box center [23, 11] width 34 height 10
click at [184, 69] on td "25-10225" at bounding box center [191, 64] width 25 height 10
click at [8, 2] on nav "Home New Case Client Portal Directory Cases [PERSON_NAME] Law Firm, [GEOGRAPHIC…" at bounding box center [178, 10] width 356 height 21
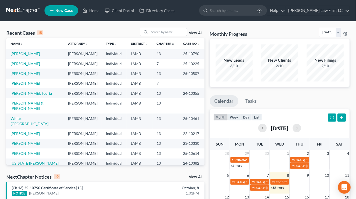
click at [10, 4] on nav "Home New Case Client Portal Directory Cases [PERSON_NAME] Law Firm, [GEOGRAPHIC…" at bounding box center [178, 10] width 356 height 21
click at [10, 7] on link at bounding box center [23, 11] width 34 height 10
click at [169, 32] on input "search" at bounding box center [168, 32] width 37 height 8
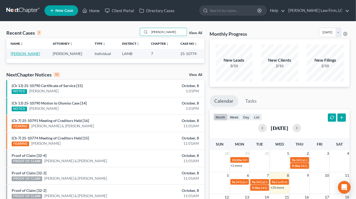
type input "hurst"
click at [28, 53] on link "Hurst, Kayla" at bounding box center [25, 53] width 29 height 5
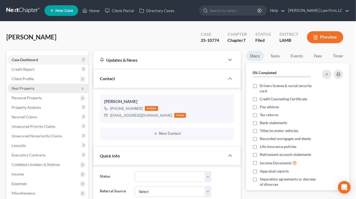
click at [30, 91] on span "Real Property" at bounding box center [47, 89] width 81 height 10
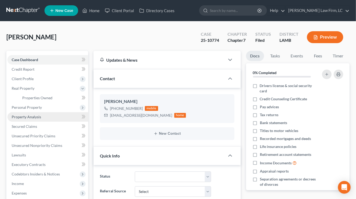
click at [48, 113] on link "Property Analysis" at bounding box center [47, 117] width 81 height 10
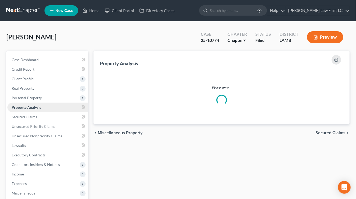
click at [53, 112] on link "Property Analysis" at bounding box center [47, 108] width 81 height 10
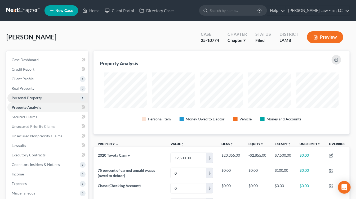
scroll to position [83, 256]
click at [46, 95] on span "Personal Property" at bounding box center [47, 98] width 81 height 10
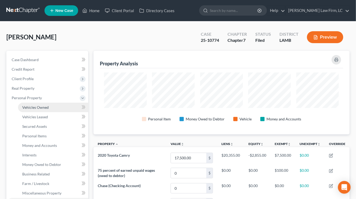
click at [53, 105] on link "Vehicles Owned" at bounding box center [53, 108] width 70 height 10
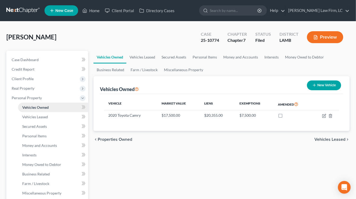
click at [53, 110] on link "Vehicles Owned" at bounding box center [53, 108] width 70 height 10
click at [53, 119] on link "Vehicles Leased" at bounding box center [53, 117] width 70 height 10
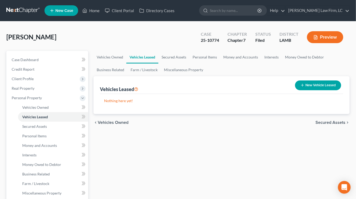
click at [23, 9] on link at bounding box center [23, 11] width 34 height 10
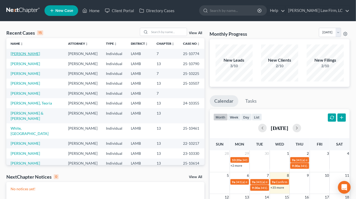
click at [25, 52] on link "[PERSON_NAME]" at bounding box center [25, 53] width 29 height 5
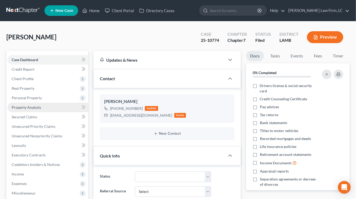
click at [37, 108] on span "Property Analysis" at bounding box center [26, 107] width 29 height 5
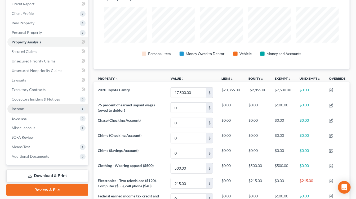
scroll to position [101, 0]
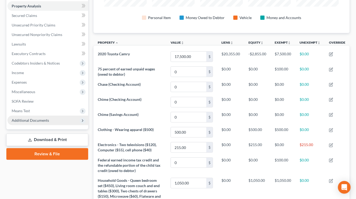
click at [40, 125] on span "Additional Documents" at bounding box center [47, 121] width 81 height 10
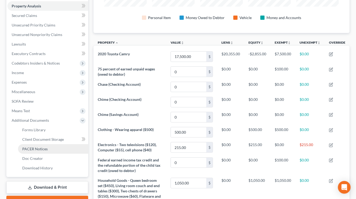
click at [52, 148] on link "PACER Notices" at bounding box center [53, 149] width 70 height 10
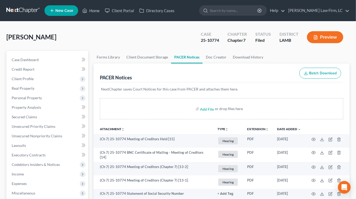
click at [26, 17] on nav "Home New Case Client Portal Directory Cases Dickson Law Firm, LC mdd@dicksonlaw…" at bounding box center [178, 10] width 356 height 21
click at [26, 14] on link at bounding box center [23, 11] width 34 height 10
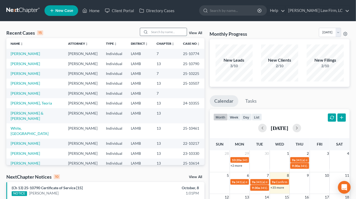
click at [174, 32] on input "search" at bounding box center [168, 32] width 37 height 8
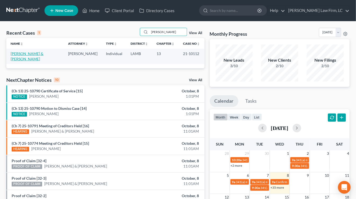
type input "[PERSON_NAME]"
click at [33, 52] on link "[PERSON_NAME] & [PERSON_NAME]" at bounding box center [27, 56] width 33 height 10
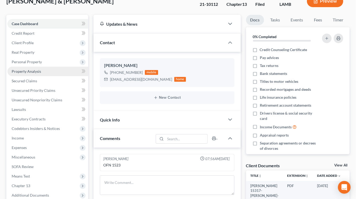
click at [44, 70] on link "Property Analysis" at bounding box center [47, 72] width 81 height 10
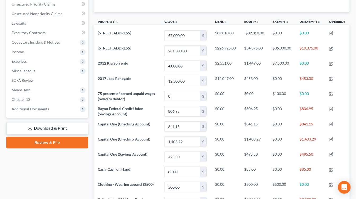
scroll to position [120, 0]
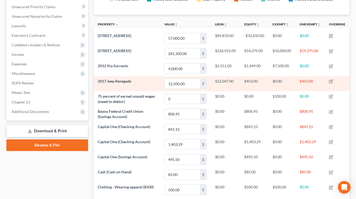
click at [214, 82] on td "$12,047.00" at bounding box center [225, 83] width 29 height 15
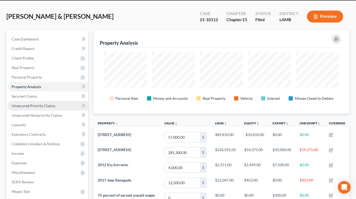
scroll to position [0, 0]
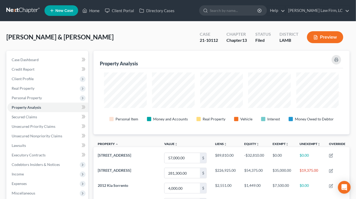
click at [34, 14] on link at bounding box center [23, 11] width 34 height 10
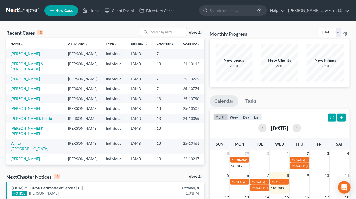
click at [21, 10] on link at bounding box center [23, 11] width 34 height 10
click at [27, 8] on link at bounding box center [23, 11] width 34 height 10
click at [139, 123] on td "LAMB" at bounding box center [140, 119] width 26 height 10
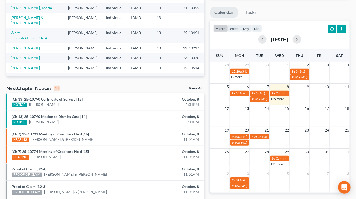
scroll to position [89, 0]
click at [85, 12] on td "[PERSON_NAME]" at bounding box center [83, 8] width 38 height 10
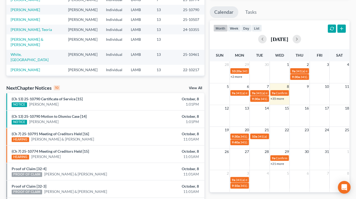
scroll to position [0, 0]
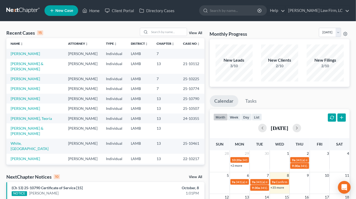
click at [23, 19] on nav "Home New Case Client Portal Directory Cases Dickson Law Firm, LC mdd@dicksonlaw…" at bounding box center [178, 10] width 356 height 21
click at [25, 3] on nav "Home New Case Client Portal Directory Cases Dickson Law Firm, LC mdd@dicksonlaw…" at bounding box center [178, 10] width 356 height 21
click at [26, 6] on link at bounding box center [23, 11] width 34 height 10
click at [40, 12] on link at bounding box center [23, 11] width 34 height 10
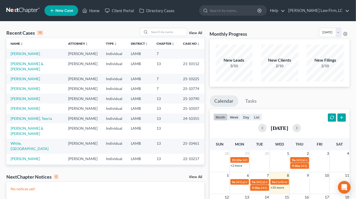
click at [197, 74] on td "21-10112" at bounding box center [191, 66] width 25 height 15
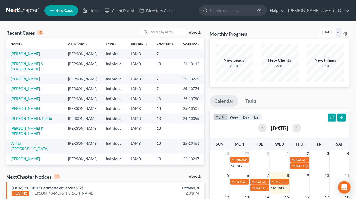
click at [170, 113] on td "13" at bounding box center [166, 109] width 26 height 10
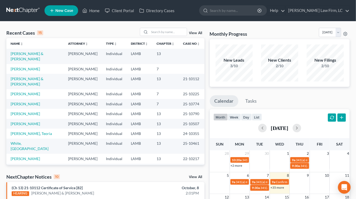
click at [183, 89] on td "21-10112" at bounding box center [191, 81] width 25 height 15
click at [193, 85] on td "21-10112" at bounding box center [191, 81] width 25 height 15
click at [116, 109] on td "Individual" at bounding box center [114, 104] width 25 height 10
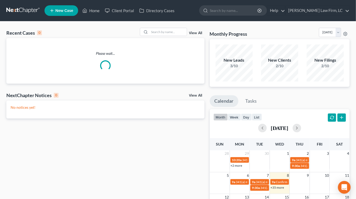
click at [112, 160] on div "Recent Cases 0 View All Please wait... NextChapter Notices 0 View All No notice…" at bounding box center [105, 159] width 203 height 262
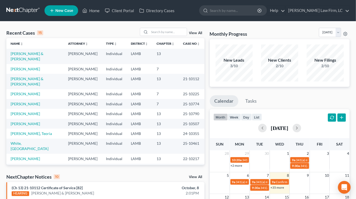
click at [190, 14] on ul "New Case Home Client Portal Directory Cases - No Result - See all results Or Pr…" at bounding box center [197, 11] width 305 height 14
click at [154, 109] on td "7" at bounding box center [166, 104] width 26 height 10
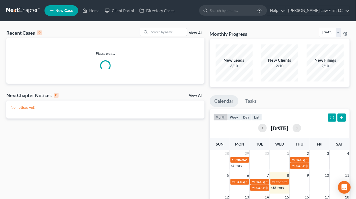
click at [312, 114] on div "month week day list October 2025" at bounding box center [279, 121] width 145 height 25
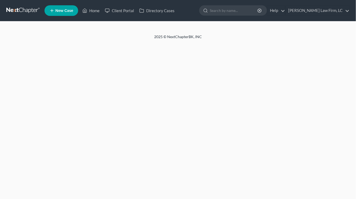
click at [19, 15] on link at bounding box center [23, 11] width 34 height 10
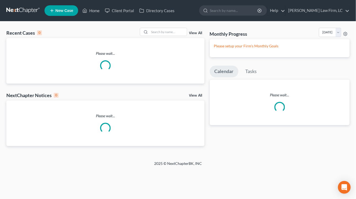
click at [25, 149] on div "Recent Cases 0 View All Please wait... NextChapter Notices 0 View All Please wa…" at bounding box center [105, 91] width 203 height 127
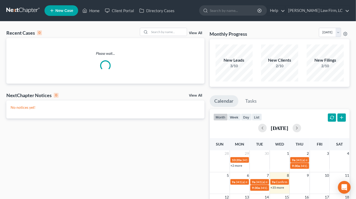
scroll to position [16, 0]
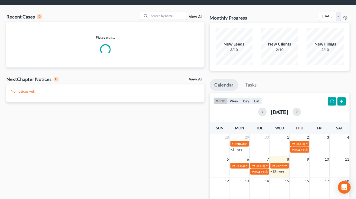
click at [4, 197] on div "Recent Cases 0 View All Please wait... NextChapter Notices 0 View All No notice…" at bounding box center [105, 143] width 203 height 262
